Goal: Find specific fact: Find specific fact

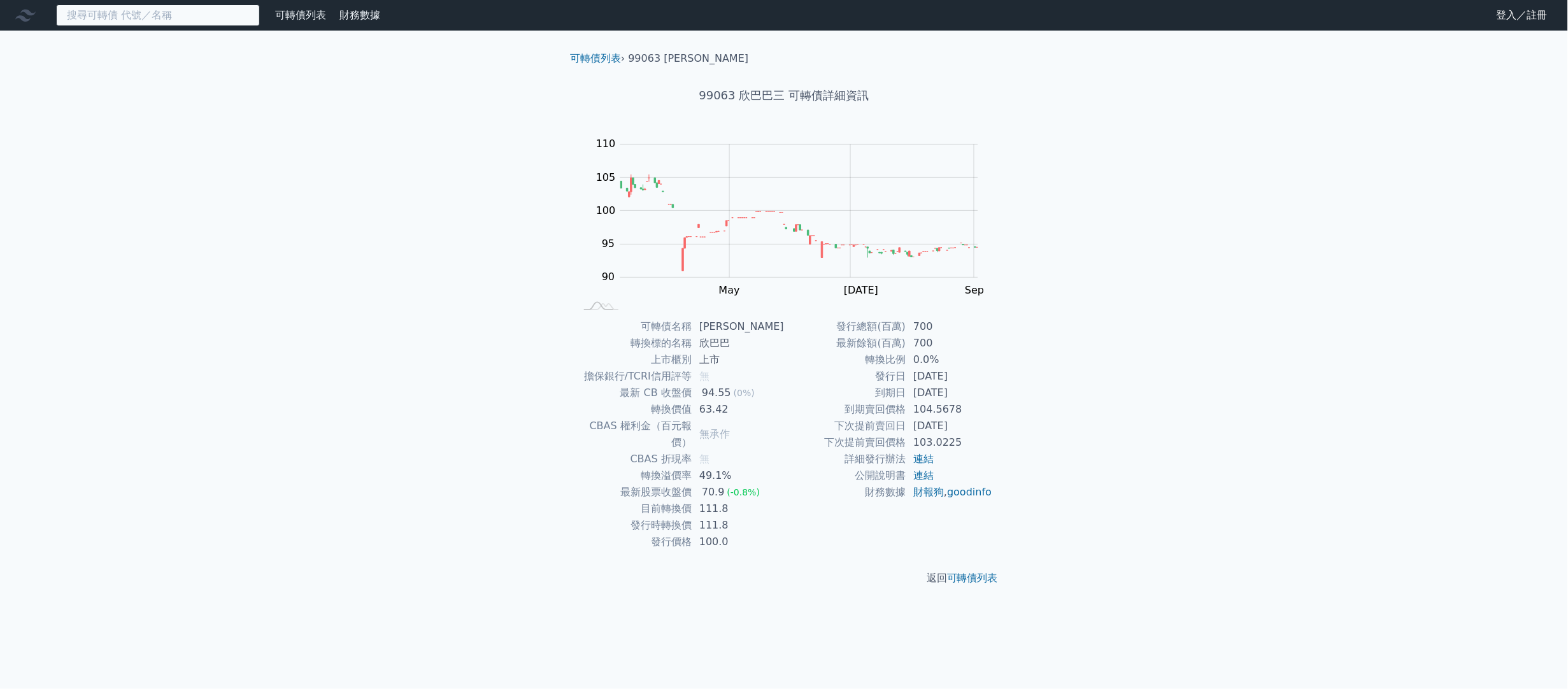
click at [242, 10] on input at bounding box center [158, 15] width 203 height 22
type input "8147"
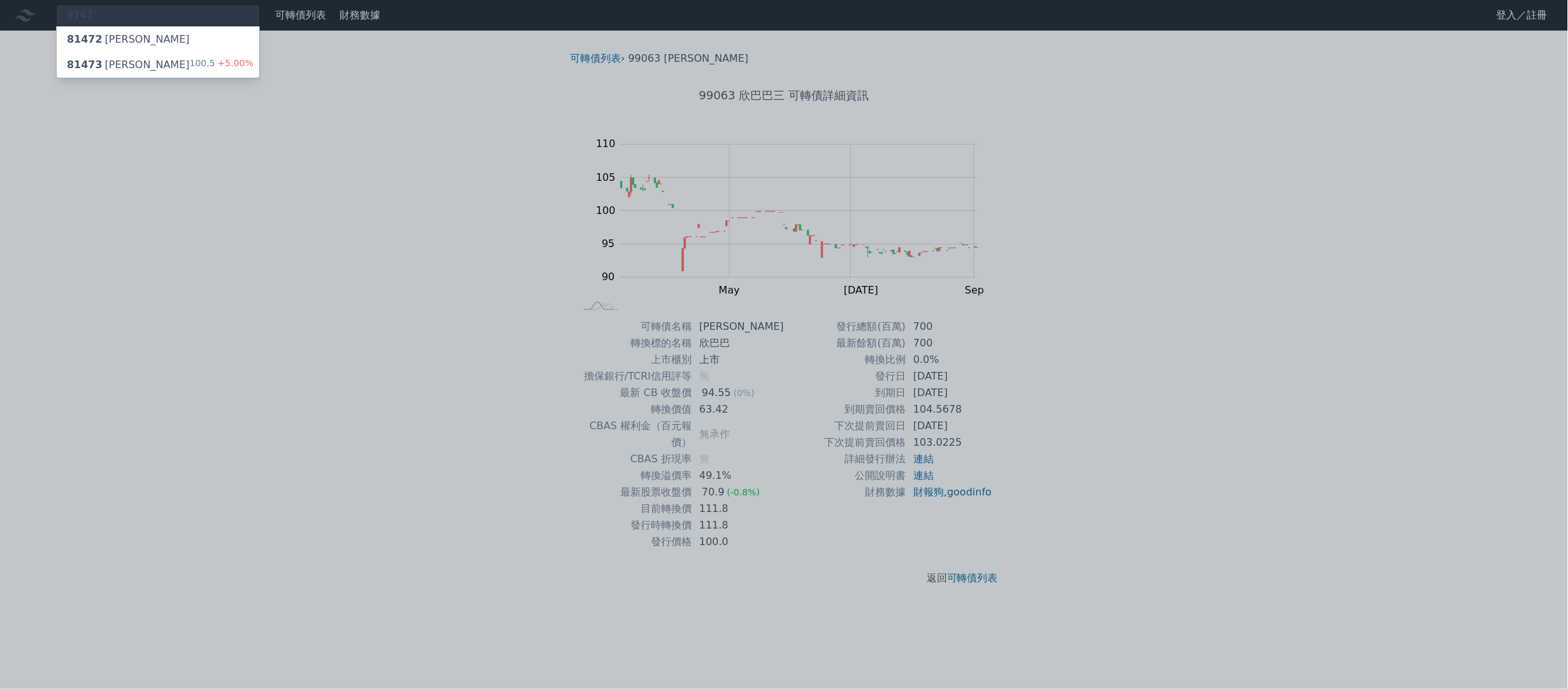
click at [98, 57] on div "81473 正[PERSON_NAME]" at bounding box center [128, 64] width 123 height 15
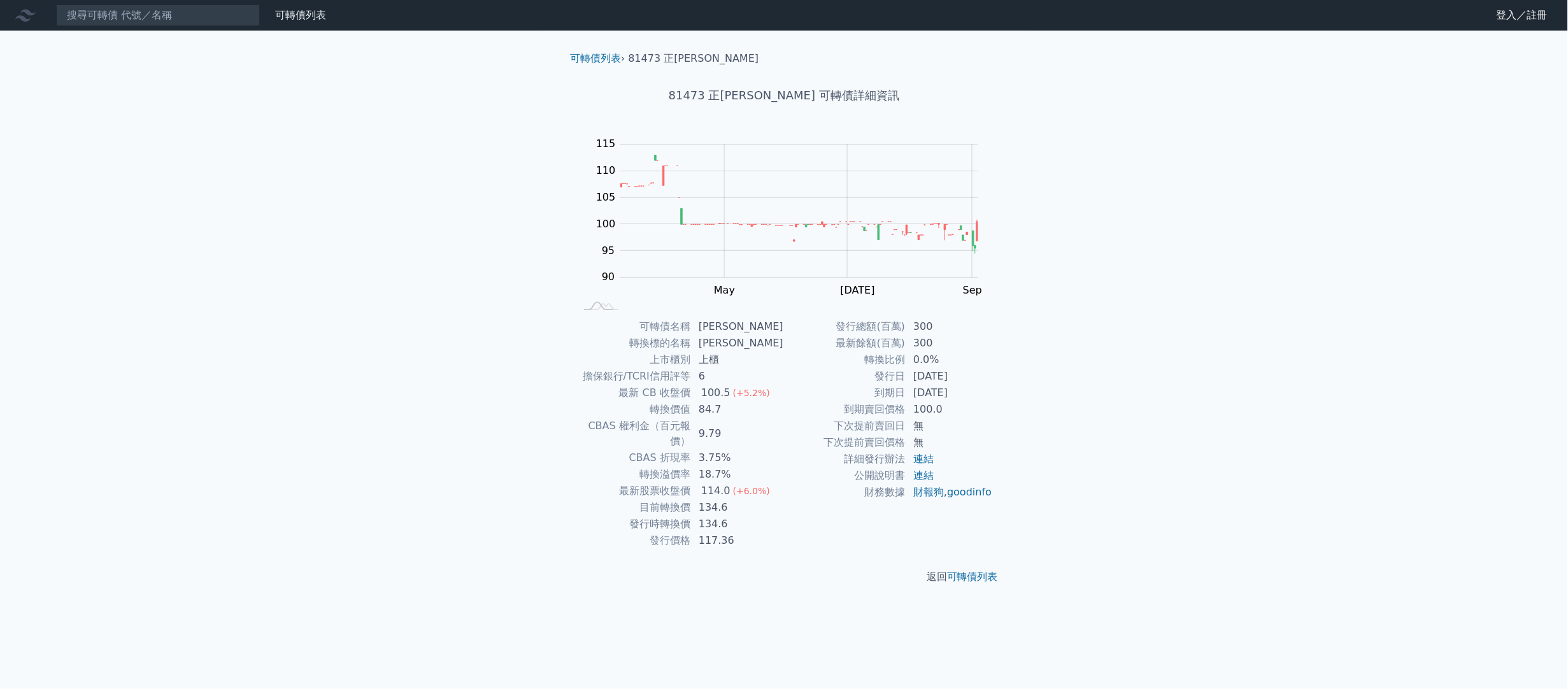
click at [1097, 376] on div "可轉債列表 財務數據 可轉債列表 財務數據 登入／註冊 登入／註冊 可轉債列表 › 81473 正[PERSON_NAME] 81473 正淩三 可轉債詳細資…" at bounding box center [784, 344] width 1568 height 689
